Goal: Task Accomplishment & Management: Complete application form

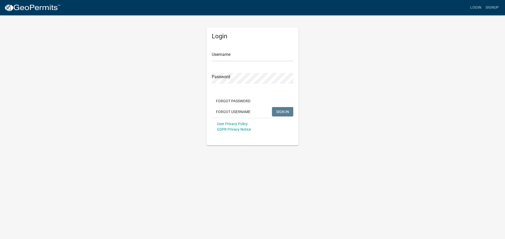
click at [233, 49] on div "Username" at bounding box center [252, 52] width 81 height 18
click at [220, 57] on input "Username" at bounding box center [252, 56] width 81 height 11
type input "owens12"
click at [281, 109] on button "SIGN IN" at bounding box center [282, 111] width 21 height 9
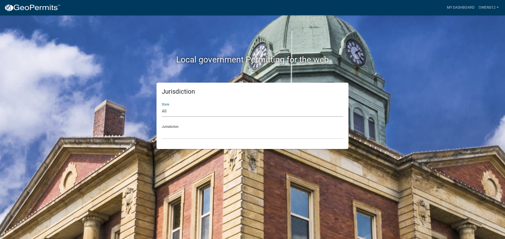
click at [189, 111] on select "All [US_STATE] [US_STATE] [US_STATE] [US_STATE] [US_STATE] [US_STATE] [US_STATE…" at bounding box center [252, 111] width 181 height 11
select select "[US_STATE]"
click at [162, 106] on select "All [US_STATE] [US_STATE] [US_STATE] [US_STATE] [US_STATE] [US_STATE] [US_STATE…" at bounding box center [252, 111] width 181 height 11
click at [193, 132] on select "[GEOGRAPHIC_DATA], [US_STATE] [GEOGRAPHIC_DATA], [US_STATE] [GEOGRAPHIC_DATA], …" at bounding box center [252, 134] width 181 height 11
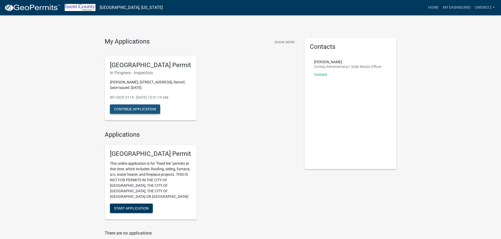
click at [134, 108] on button "Continue Application" at bounding box center [135, 109] width 50 height 9
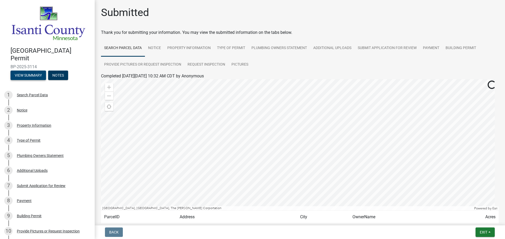
click at [28, 73] on button "View Summary" at bounding box center [28, 75] width 35 height 9
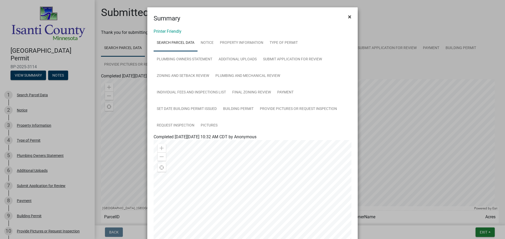
click at [348, 16] on span "×" at bounding box center [349, 16] width 3 height 7
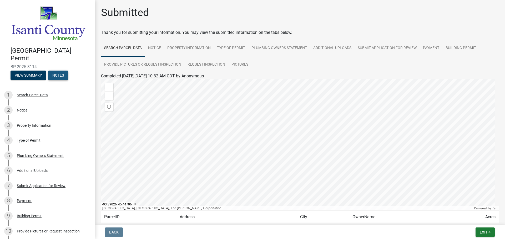
click at [57, 71] on button "Notes" at bounding box center [58, 75] width 20 height 9
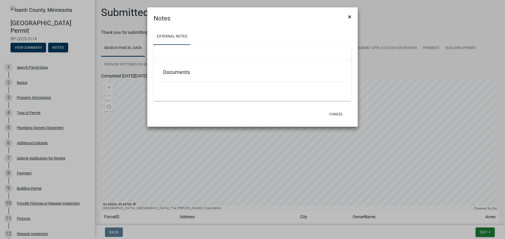
click at [350, 16] on span "×" at bounding box center [349, 16] width 3 height 7
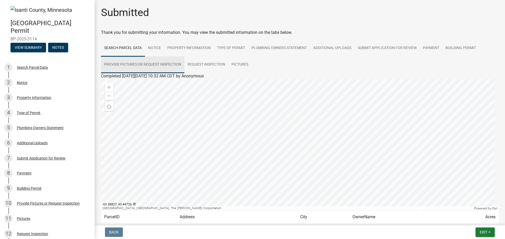
click at [142, 63] on link "Provide Pictures or Request Inspection" at bounding box center [142, 65] width 83 height 17
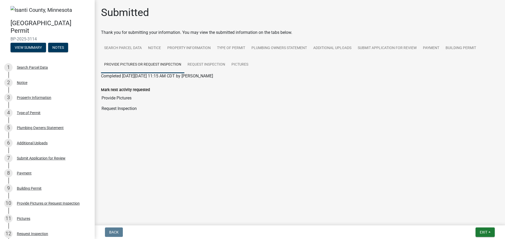
click at [131, 89] on label "Mark next activity requested" at bounding box center [125, 90] width 49 height 4
click at [131, 93] on input "Provide Pictures" at bounding box center [299, 98] width 397 height 11
click at [131, 89] on label "Mark next activity requested" at bounding box center [125, 90] width 49 height 4
click at [131, 93] on input "Provide Pictures" at bounding box center [299, 98] width 397 height 11
click at [157, 99] on input "Provide Pictures" at bounding box center [299, 98] width 397 height 11
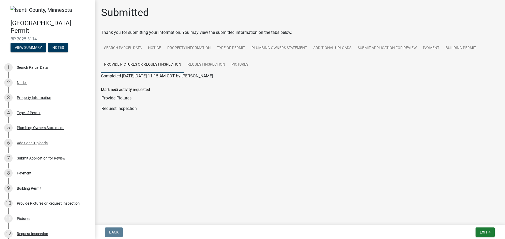
click at [124, 98] on input "Provide Pictures" at bounding box center [299, 98] width 397 height 11
click at [116, 110] on input "Request Inspection" at bounding box center [299, 109] width 397 height 11
click at [154, 98] on input "Provide Pictures" at bounding box center [299, 98] width 397 height 11
click at [145, 110] on input "Request Inspection" at bounding box center [299, 109] width 397 height 11
click at [327, 79] on div "Completed [DATE][DATE] 11:15 AM CDT by [PERSON_NAME]" at bounding box center [299, 76] width 397 height 6
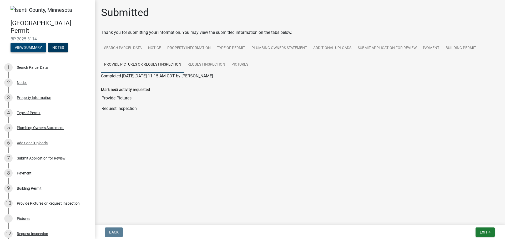
click at [26, 46] on button "View Summary" at bounding box center [28, 47] width 35 height 9
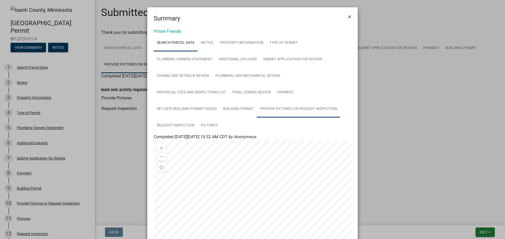
click at [300, 109] on link "Provide Pictures or Request Inspection" at bounding box center [298, 109] width 83 height 17
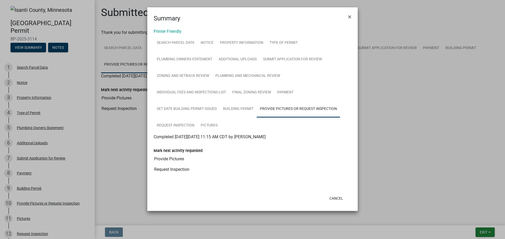
click at [168, 161] on input "Provide Pictures" at bounding box center [253, 159] width 198 height 11
click at [169, 161] on input "Provide Pictures" at bounding box center [253, 159] width 198 height 11
click at [350, 16] on span "×" at bounding box center [349, 16] width 3 height 7
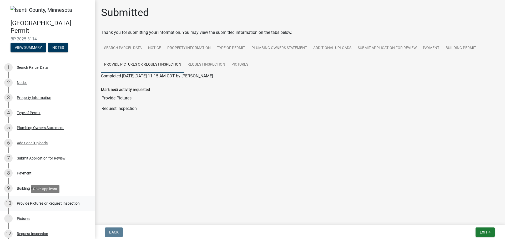
click at [37, 202] on div "Provide Pictures or Request Inspection" at bounding box center [48, 204] width 63 height 4
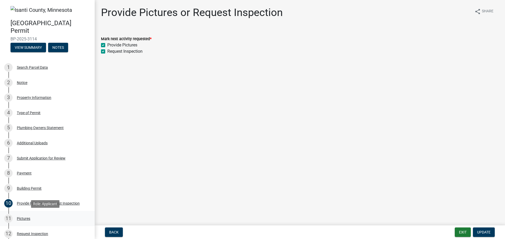
click at [25, 217] on div "Pictures" at bounding box center [23, 219] width 13 height 4
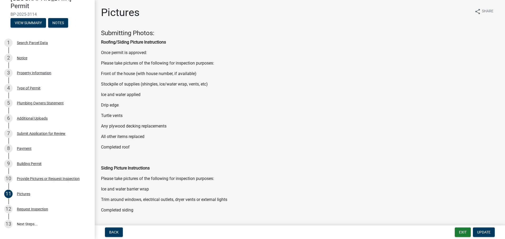
scroll to position [78, 0]
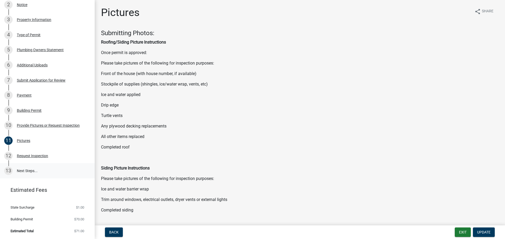
click at [25, 171] on link "13 Next Steps..." at bounding box center [47, 171] width 95 height 15
click at [25, 170] on link "13 Next Steps..." at bounding box center [47, 171] width 95 height 15
click at [8, 169] on div "13" at bounding box center [8, 171] width 8 height 8
click at [7, 154] on div "12" at bounding box center [8, 156] width 8 height 8
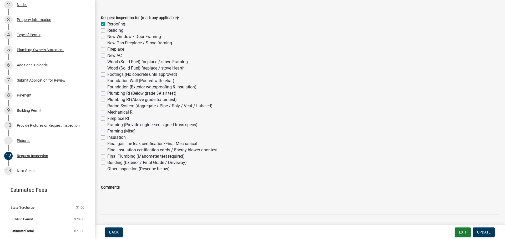
scroll to position [0, 0]
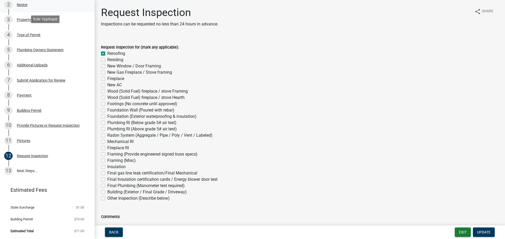
click at [18, 4] on div "Notice" at bounding box center [22, 5] width 11 height 4
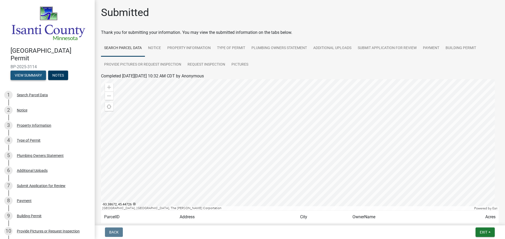
click at [25, 73] on button "View Summary" at bounding box center [28, 75] width 35 height 9
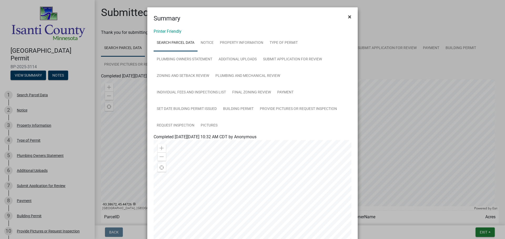
click at [348, 16] on span "×" at bounding box center [349, 16] width 3 height 7
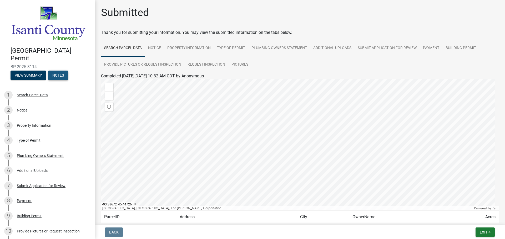
click at [59, 71] on button "Notes" at bounding box center [58, 75] width 20 height 9
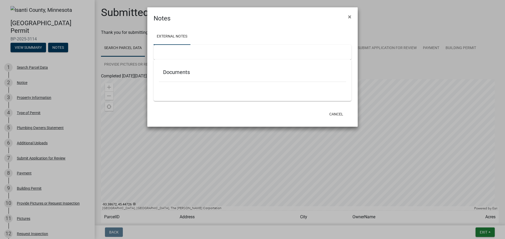
click at [175, 71] on h5 "Documents" at bounding box center [252, 72] width 179 height 6
click at [351, 15] on span "×" at bounding box center [349, 16] width 3 height 7
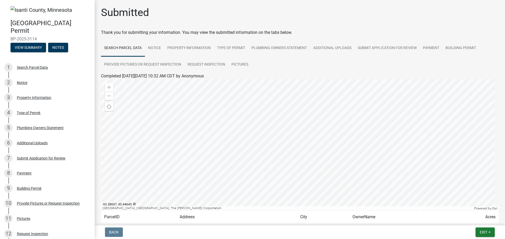
click at [292, 146] on div at bounding box center [299, 144] width 397 height 131
click at [385, 144] on div at bounding box center [299, 144] width 397 height 131
click at [357, 144] on div at bounding box center [299, 144] width 397 height 131
click at [205, 63] on link "Request Inspection" at bounding box center [206, 65] width 44 height 17
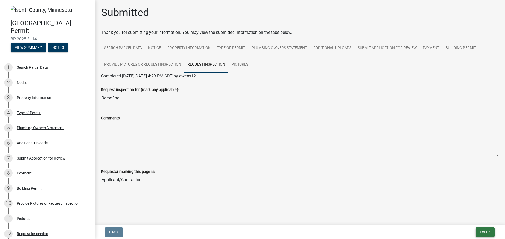
click at [484, 232] on span "Exit" at bounding box center [483, 233] width 8 height 4
click at [471, 217] on button "Save & Exit" at bounding box center [473, 219] width 42 height 13
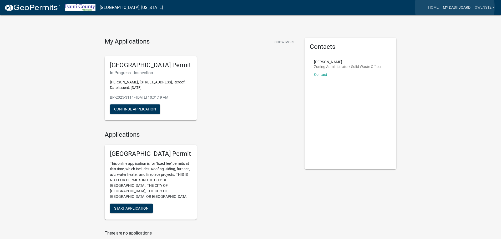
click at [454, 7] on link "My Dashboard" at bounding box center [457, 8] width 32 height 10
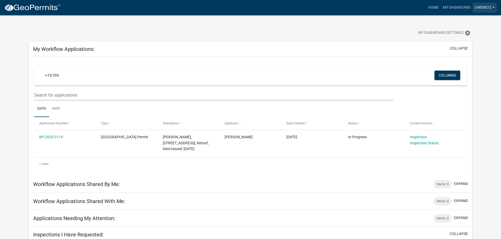
click at [493, 6] on link "owens12" at bounding box center [484, 8] width 24 height 10
click at [464, 38] on link "Logout" at bounding box center [475, 38] width 42 height 13
